Goal: Information Seeking & Learning: Learn about a topic

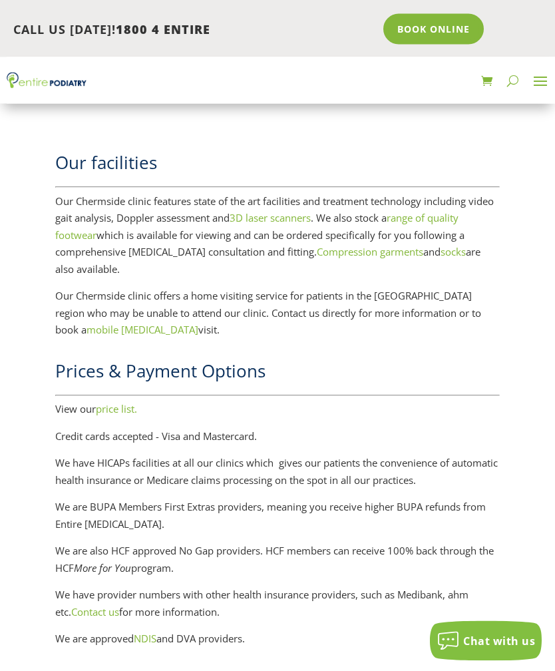
scroll to position [1659, 0]
click at [132, 402] on link "price list." at bounding box center [116, 408] width 41 height 13
click at [129, 402] on link "price list." at bounding box center [116, 408] width 41 height 13
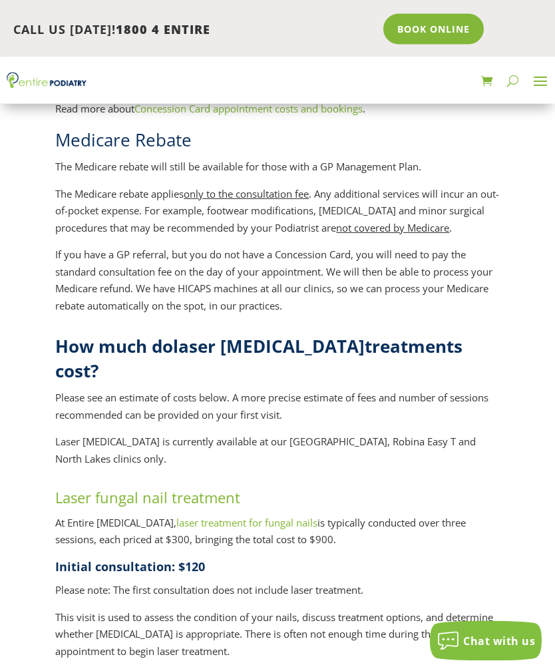
scroll to position [1120, 0]
click at [139, 487] on link "Laser fungal nail treatment" at bounding box center [147, 497] width 185 height 20
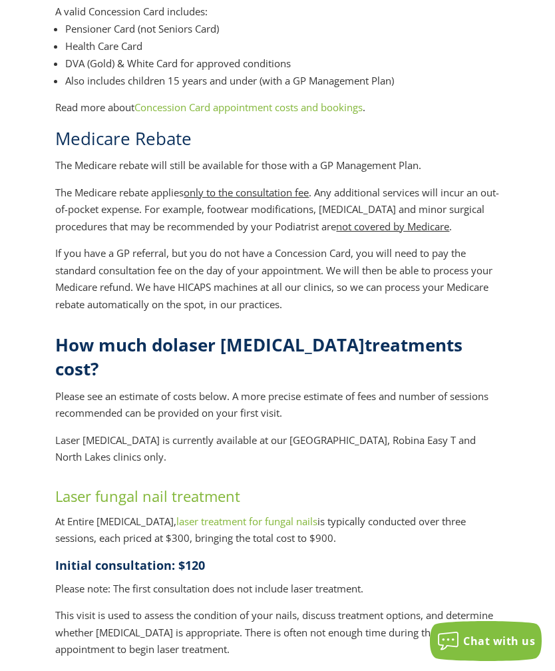
scroll to position [1159, 0]
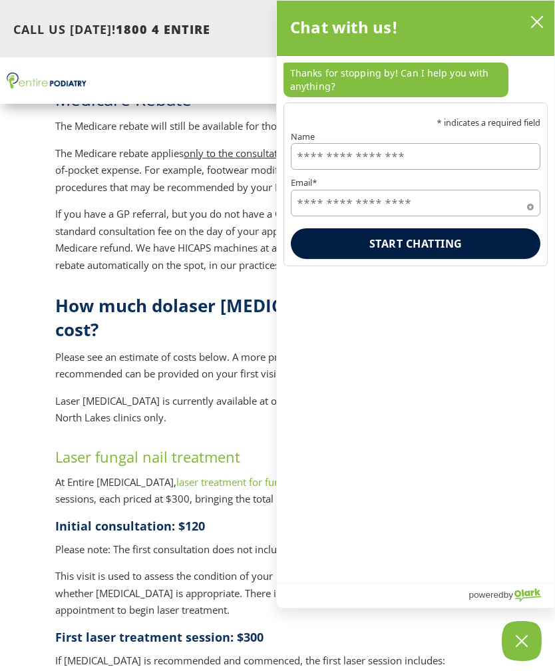
click at [532, 29] on button "close chatbox" at bounding box center [537, 22] width 21 height 20
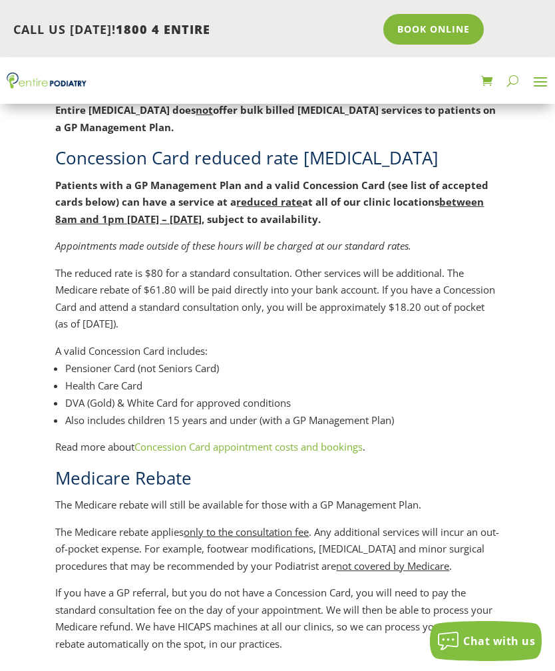
scroll to position [779, 0]
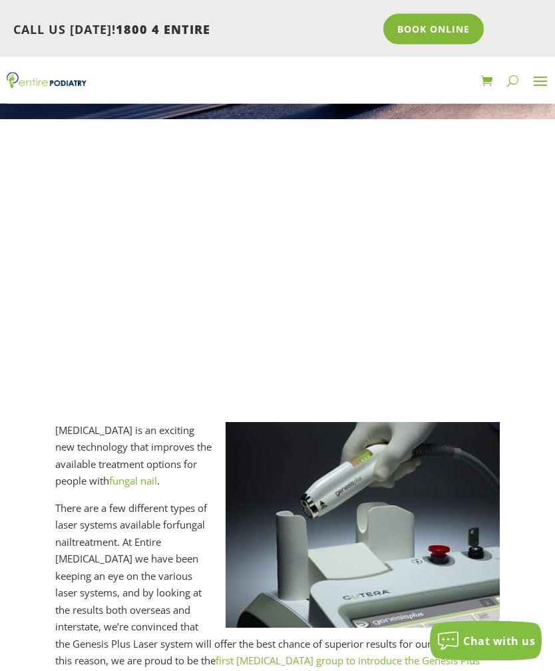
scroll to position [198, 0]
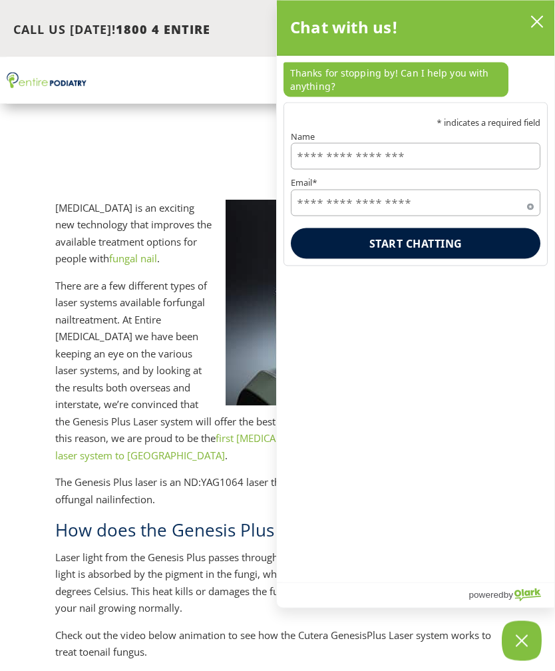
scroll to position [417, 0]
click at [540, 23] on icon "close chatbox" at bounding box center [537, 21] width 13 height 13
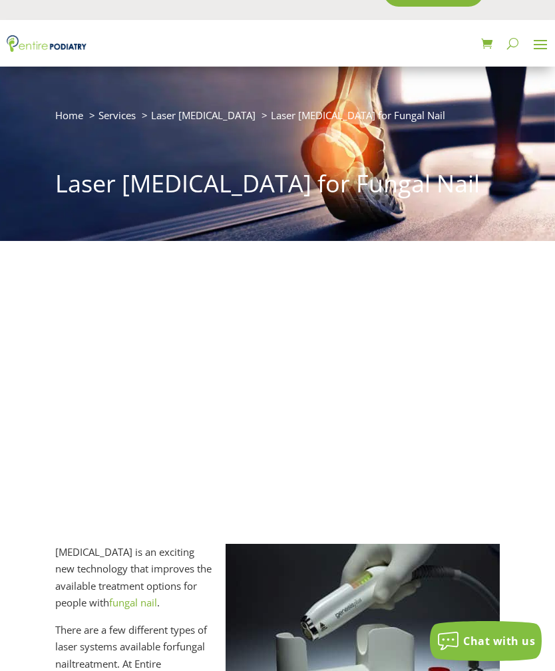
scroll to position [0, 0]
